Goal: Task Accomplishment & Management: Manage account settings

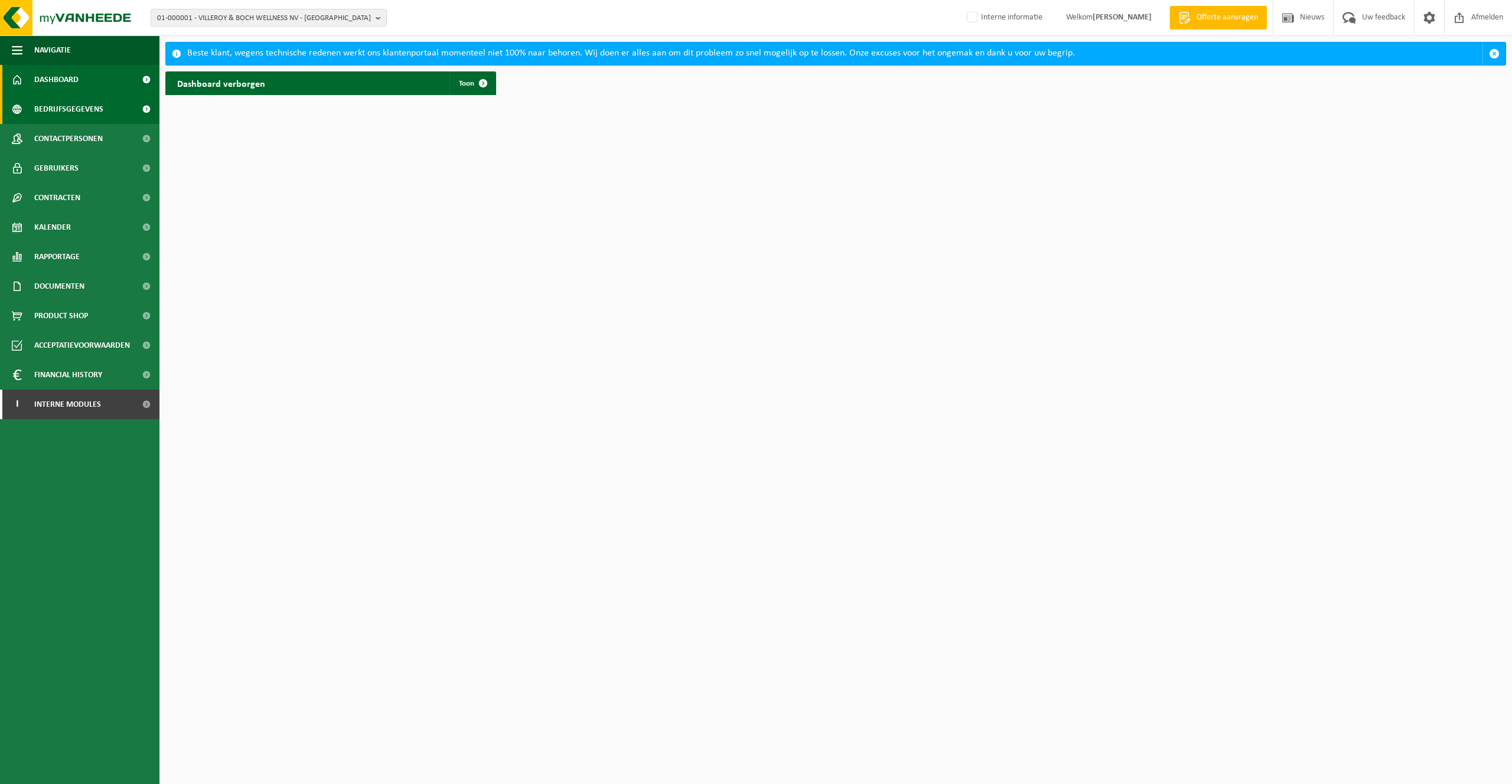
click at [43, 117] on span "Bedrijfsgegevens" at bounding box center [69, 109] width 69 height 29
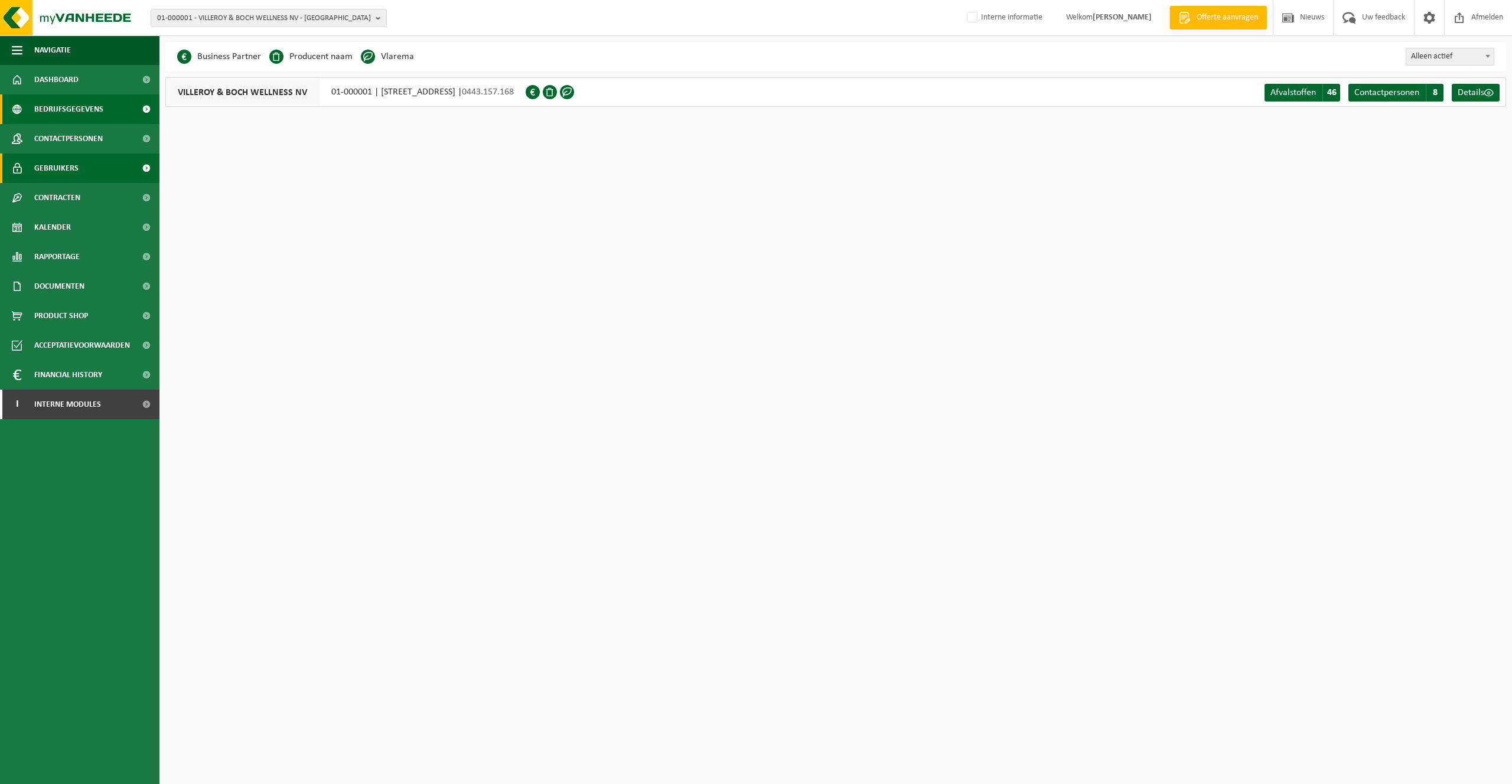
click at [53, 162] on span "Gebruikers" at bounding box center [56, 168] width 44 height 29
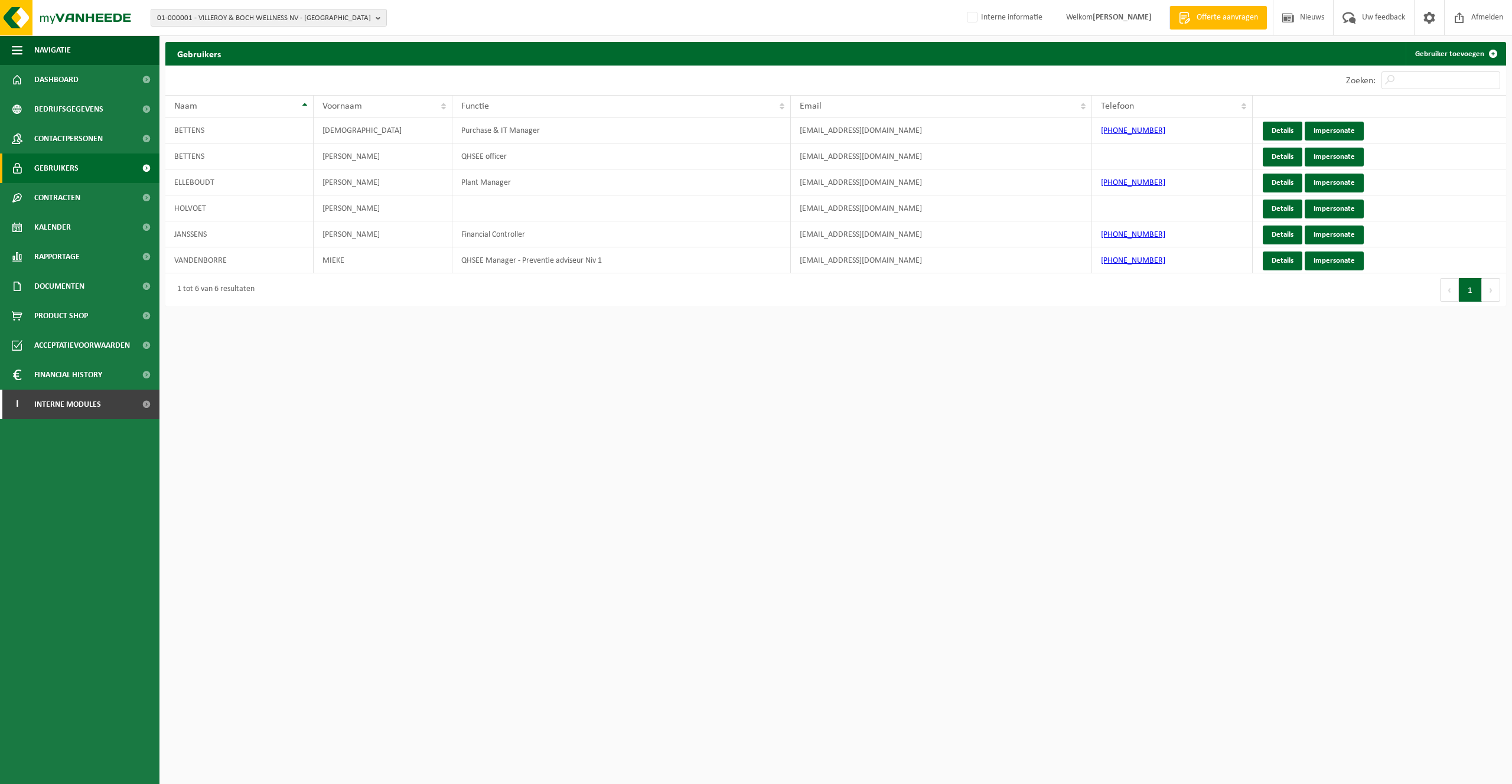
click at [1208, 504] on html "01-000001 - VILLEROY & BOCH WELLNESS NV - ROESELARE 01-000001 - VILLEROY & BOCH…" at bounding box center [756, 392] width 1512 height 784
click at [1474, 11] on span "Afmelden" at bounding box center [1488, 17] width 38 height 35
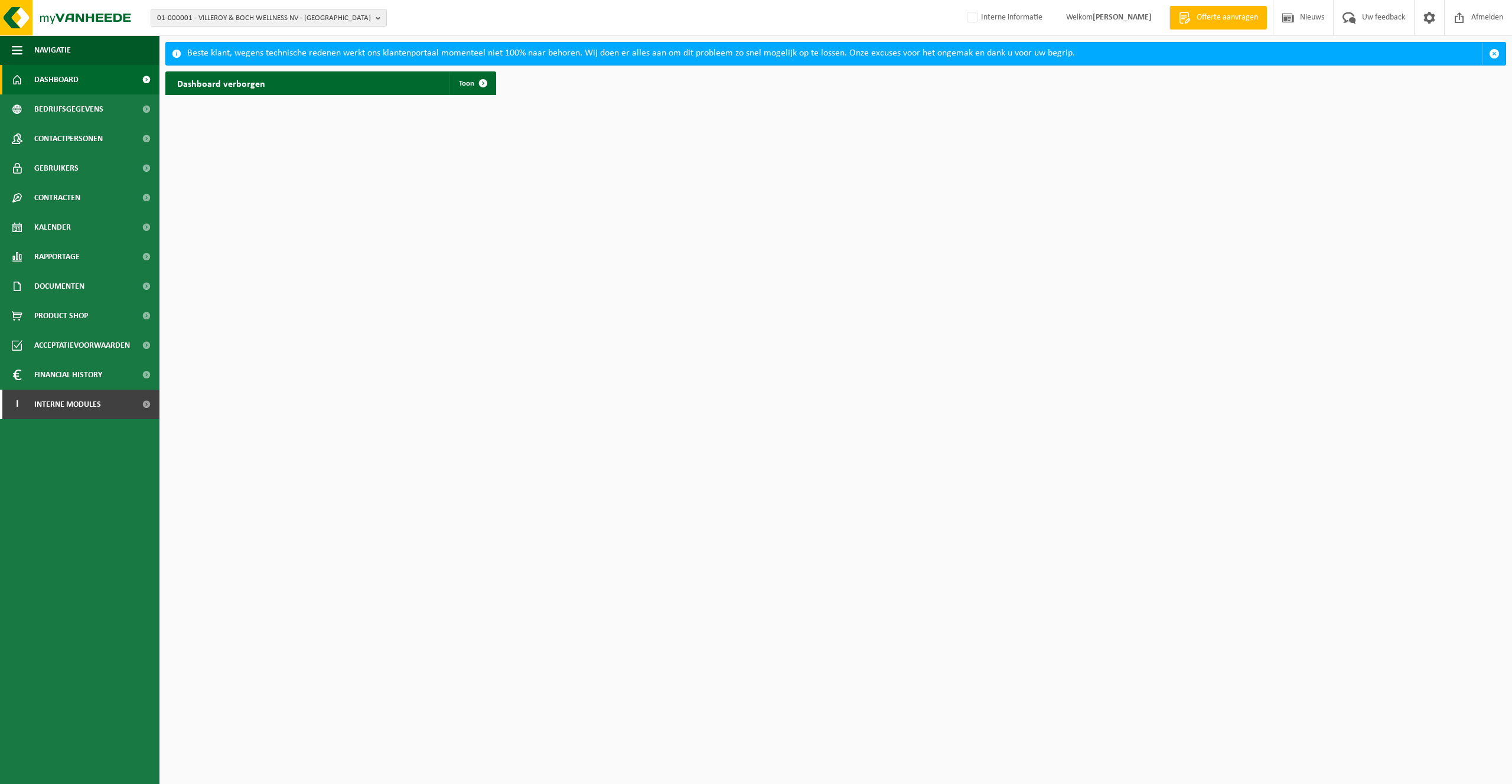
click at [330, 237] on html "01-000001 - VILLEROY & BOCH WELLNESS NV - ROESELARE 01-000001 - VILLEROY & BOCH…" at bounding box center [756, 392] width 1512 height 784
click at [338, 239] on html "01-000001 - VILLEROY & BOCH WELLNESS NV - ROESELARE 01-000001 - VILLEROY & BOCH…" at bounding box center [756, 392] width 1512 height 784
click at [1476, 15] on span "Afmelden" at bounding box center [1488, 17] width 38 height 35
